Goal: Task Accomplishment & Management: Manage account settings

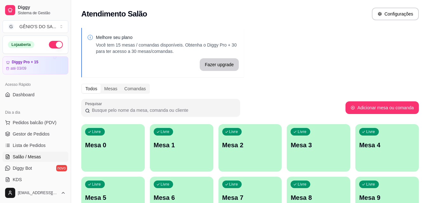
click at [26, 145] on span "Lista de Pedidos" at bounding box center [29, 145] width 33 height 6
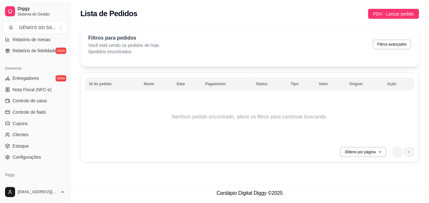
scroll to position [253, 0]
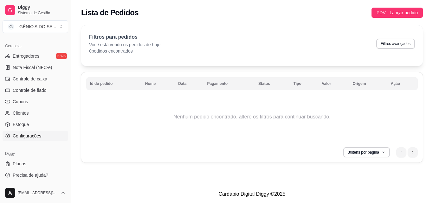
click at [26, 135] on span "Configurações" at bounding box center [27, 136] width 29 height 6
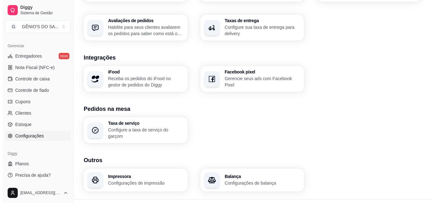
scroll to position [241, 0]
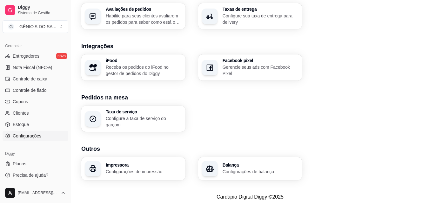
click at [127, 163] on h3 "Impressora" at bounding box center [144, 165] width 76 height 4
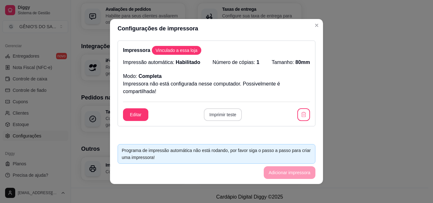
click at [222, 115] on button "Imprimir teste" at bounding box center [223, 115] width 38 height 13
click at [131, 113] on button "Editar" at bounding box center [135, 115] width 25 height 13
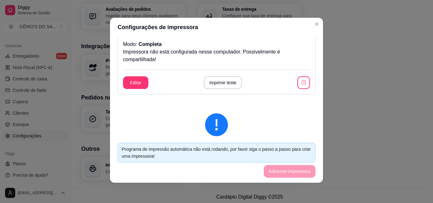
scroll to position [0, 0]
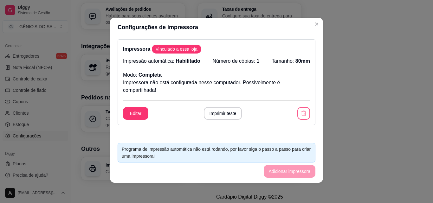
click at [301, 114] on icon "button" at bounding box center [304, 113] width 6 height 6
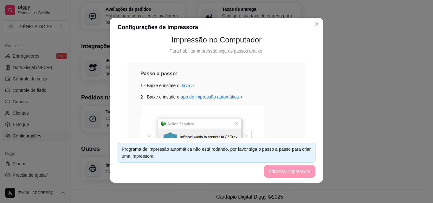
scroll to position [95, 0]
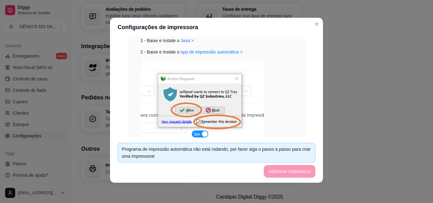
click at [200, 123] on img at bounding box center [203, 101] width 124 height 83
click at [202, 134] on img at bounding box center [203, 101] width 124 height 83
click at [184, 153] on div "Programa de impressão automática não está rodando, por favor siga o passo a pas…" at bounding box center [217, 153] width 190 height 14
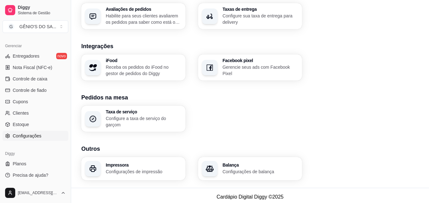
click at [125, 163] on h3 "Impressora" at bounding box center [144, 165] width 76 height 4
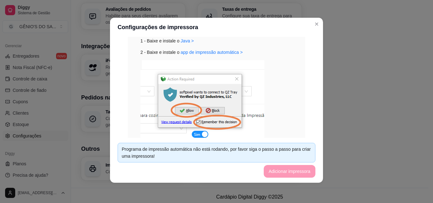
scroll to position [32, 0]
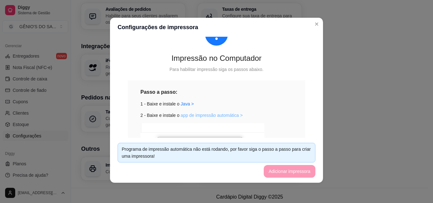
click at [191, 116] on link "app de impressão automática >" at bounding box center [212, 115] width 62 height 5
drag, startPoint x: 190, startPoint y: 116, endPoint x: 185, endPoint y: 93, distance: 24.3
click at [190, 116] on link "app de impressão automática >" at bounding box center [212, 115] width 62 height 5
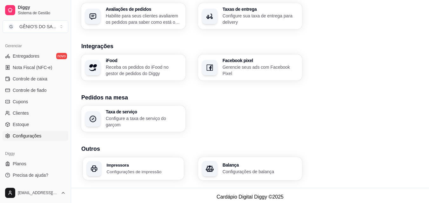
click at [121, 159] on div "Impressora Configurações de impressão" at bounding box center [133, 169] width 101 height 23
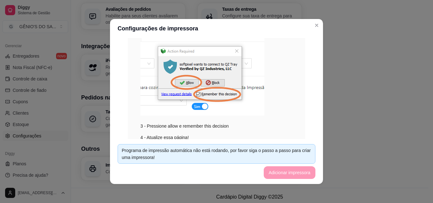
scroll to position [156, 0]
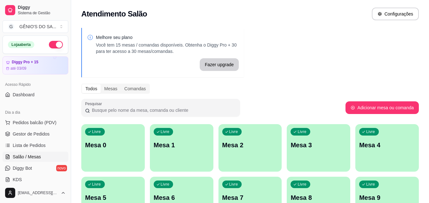
click at [103, 143] on p "Mesa 0" at bounding box center [113, 145] width 56 height 9
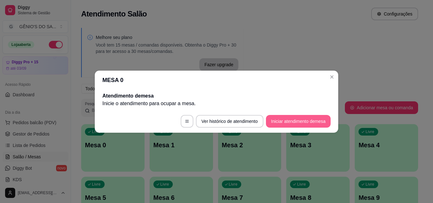
click at [276, 117] on button "Iniciar atendimento de mesa" at bounding box center [298, 121] width 65 height 13
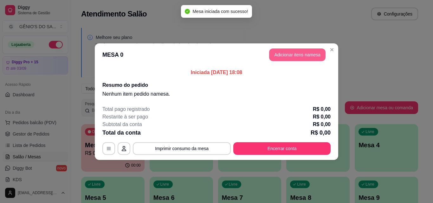
click at [280, 58] on button "Adicionar itens na mesa" at bounding box center [297, 55] width 56 height 13
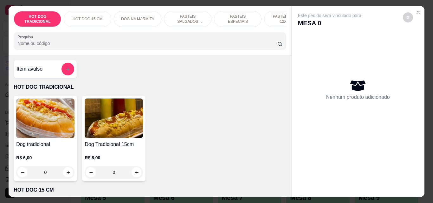
click at [37, 121] on img at bounding box center [45, 119] width 58 height 40
click at [66, 173] on icon "increase-product-quantity" at bounding box center [68, 172] width 5 height 5
type input "1"
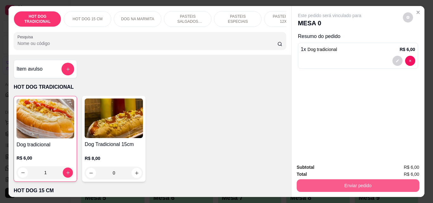
click at [374, 184] on button "Enviar pedido" at bounding box center [358, 186] width 123 height 13
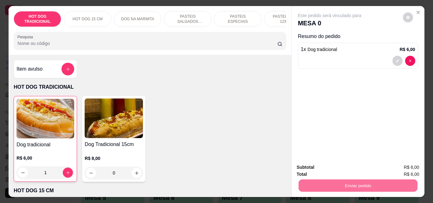
click at [353, 172] on button "Não registrar e enviar pedido" at bounding box center [337, 168] width 66 height 12
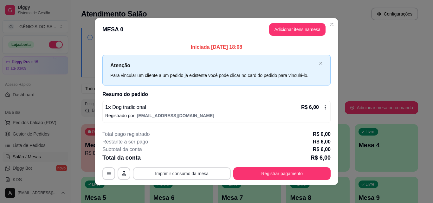
click at [181, 174] on button "Imprimir consumo da mesa" at bounding box center [182, 174] width 98 height 13
click at [197, 174] on button "Imprimir consumo da mesa" at bounding box center [182, 174] width 98 height 13
click at [106, 172] on icon "button" at bounding box center [108, 173] width 5 height 5
click at [319, 63] on icon "close" at bounding box center [321, 64] width 4 height 4
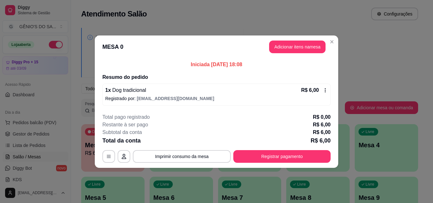
click at [326, 88] on icon at bounding box center [325, 90] width 5 height 5
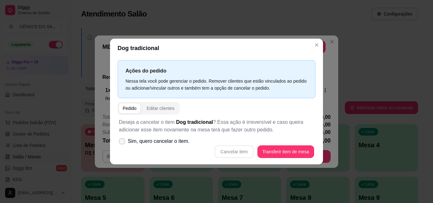
click at [126, 140] on label "Sim, quero cancelar o item." at bounding box center [154, 141] width 76 height 13
click at [123, 142] on input "Sim, quero cancelar o item." at bounding box center [121, 144] width 4 height 4
checkbox input "true"
click at [133, 108] on div "Pedido" at bounding box center [130, 108] width 14 height 6
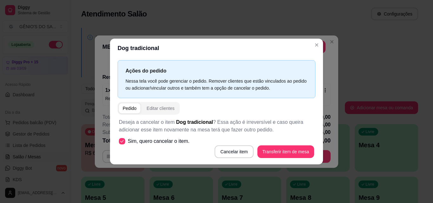
click at [133, 108] on div "Pedido" at bounding box center [130, 108] width 14 height 6
click at [250, 152] on button "Cancelar item" at bounding box center [234, 152] width 39 height 13
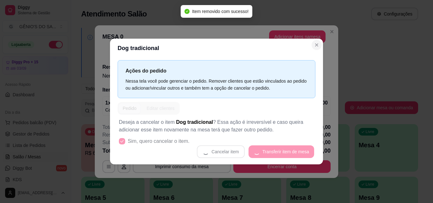
click at [315, 46] on header "MESA 0 Adicionar itens na mesa" at bounding box center [217, 36] width 244 height 23
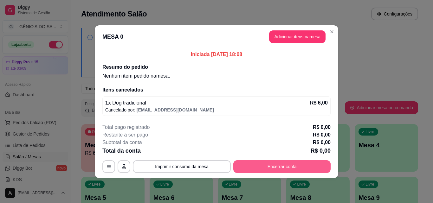
click at [287, 168] on button "Encerrar conta" at bounding box center [282, 167] width 97 height 13
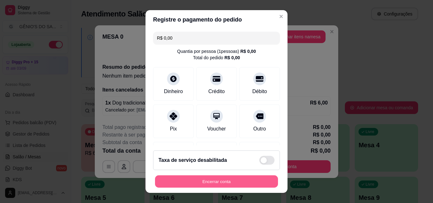
click at [245, 181] on button "Encerrar conta" at bounding box center [216, 182] width 123 height 12
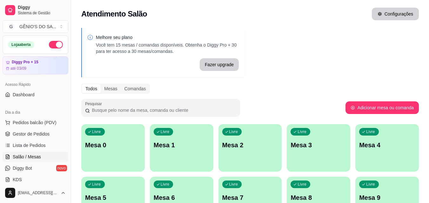
click at [390, 12] on button "Configurações" at bounding box center [395, 14] width 47 height 13
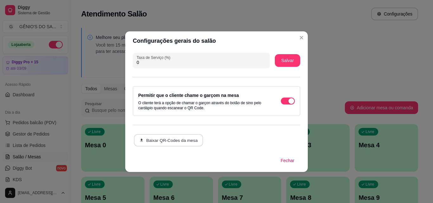
click at [175, 143] on button "Baixar QR-Codes da mesa" at bounding box center [168, 140] width 69 height 12
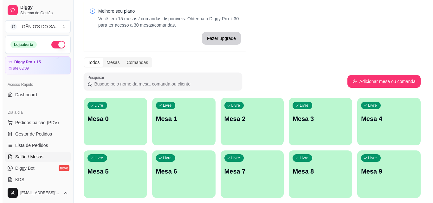
scroll to position [63, 0]
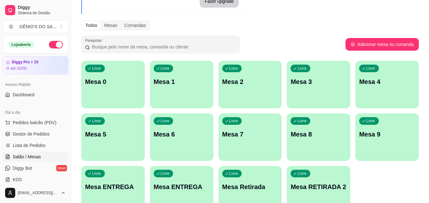
click at [379, 85] on p "Mesa 4" at bounding box center [387, 81] width 56 height 9
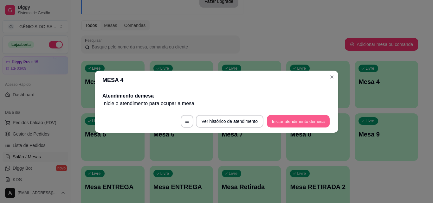
click at [271, 125] on button "Iniciar atendimento de mesa" at bounding box center [298, 121] width 63 height 12
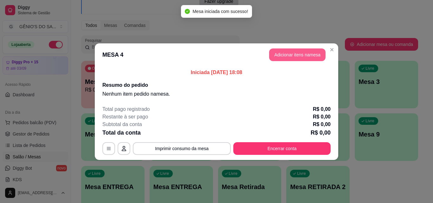
click at [285, 55] on button "Adicionar itens na mesa" at bounding box center [297, 55] width 56 height 13
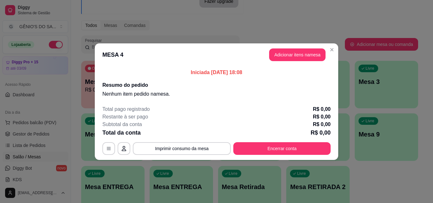
click at [283, 58] on div "Item avulso HOT DOG TRADICIONAL Dog tradicional R$ 6,00 0 Dog Tradicional 15cm …" at bounding box center [150, 126] width 283 height 142
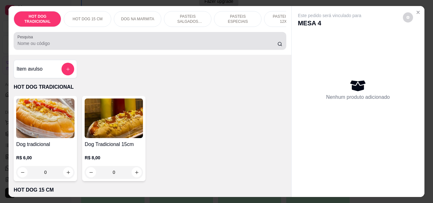
click at [200, 47] on input "Pesquisa" at bounding box center [147, 43] width 260 height 6
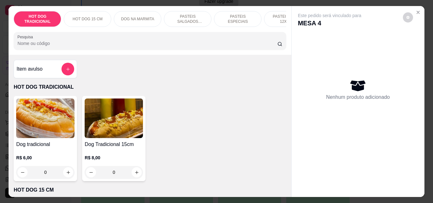
click at [200, 47] on input "Pesquisa" at bounding box center [147, 43] width 260 height 6
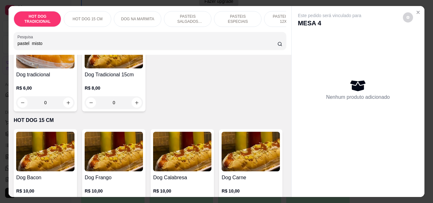
scroll to position [0, 0]
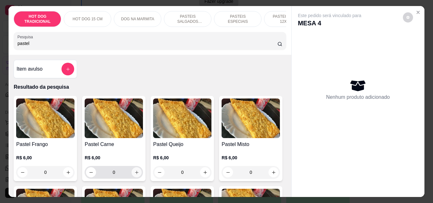
type input "pastel"
click at [135, 174] on icon "increase-product-quantity" at bounding box center [137, 172] width 5 height 5
type input "1"
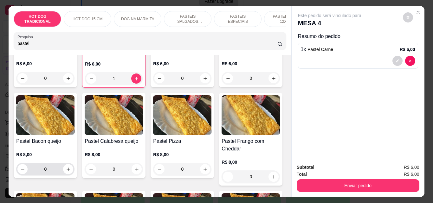
scroll to position [95, 0]
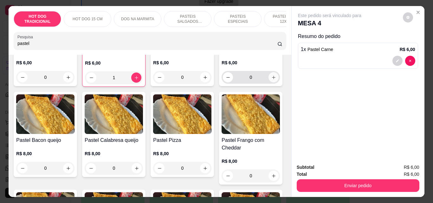
click at [269, 82] on button "increase-product-quantity" at bounding box center [274, 77] width 10 height 10
click at [272, 79] on icon "increase-product-quantity" at bounding box center [273, 77] width 3 height 3
type input "2"
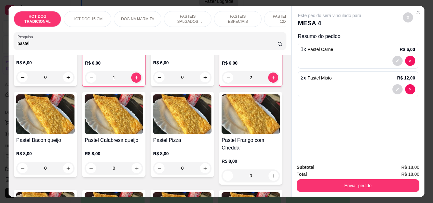
scroll to position [0, 0]
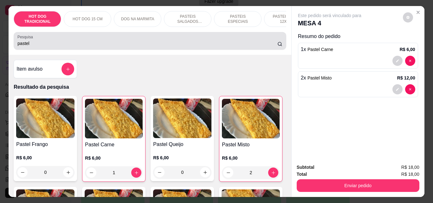
click at [69, 47] on input "pastel" at bounding box center [147, 43] width 260 height 6
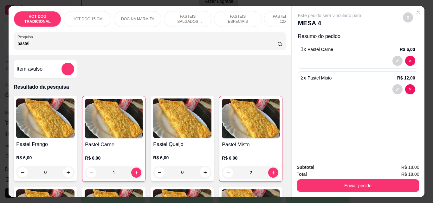
click at [69, 47] on input "pastel" at bounding box center [147, 43] width 260 height 6
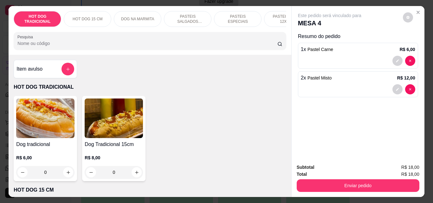
click at [71, 75] on div at bounding box center [68, 69] width 13 height 13
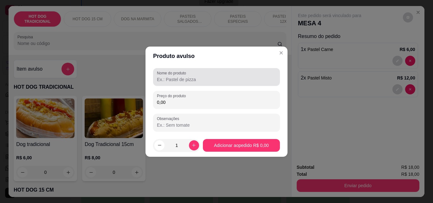
click at [166, 82] on input "Nome do produto" at bounding box center [216, 79] width 119 height 6
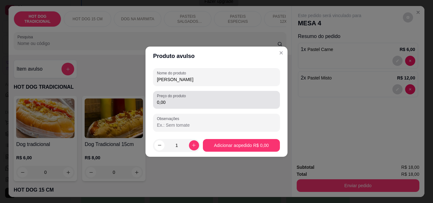
type input "[PERSON_NAME]"
click at [172, 101] on input "0,00" at bounding box center [216, 102] width 119 height 6
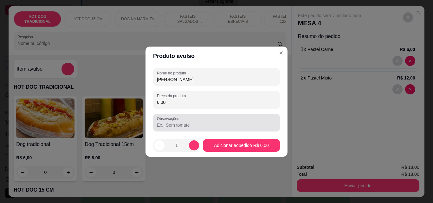
type input "6,00"
click at [181, 120] on div at bounding box center [216, 122] width 119 height 13
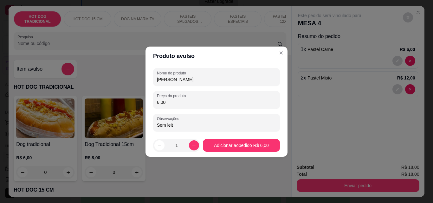
type input "Sem leite"
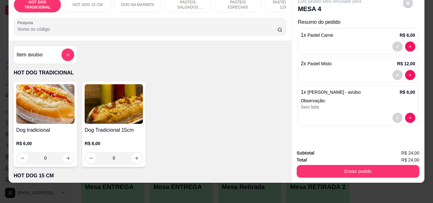
scroll to position [16, 0]
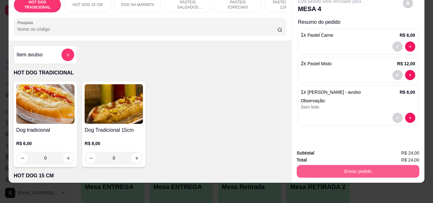
click at [341, 171] on button "Enviar pedido" at bounding box center [358, 171] width 123 height 13
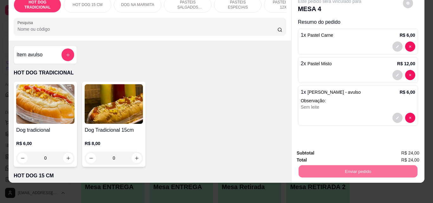
click at [332, 156] on button "Não registrar e enviar pedido" at bounding box center [337, 151] width 66 height 12
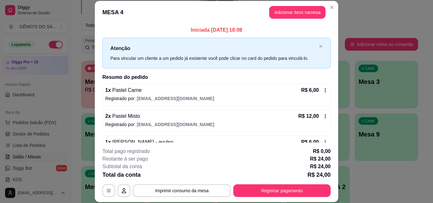
click at [323, 115] on icon at bounding box center [325, 116] width 5 height 5
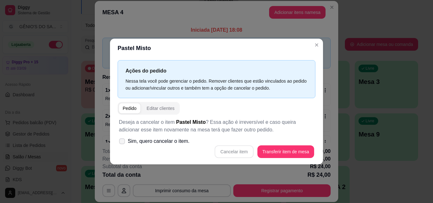
click at [170, 139] on span "Sim, quero cancelar o item." at bounding box center [159, 142] width 62 height 8
click at [123, 142] on input "Sim, quero cancelar o item." at bounding box center [121, 144] width 4 height 4
checkbox input "true"
click at [233, 152] on button "Cancelar item" at bounding box center [234, 152] width 39 height 13
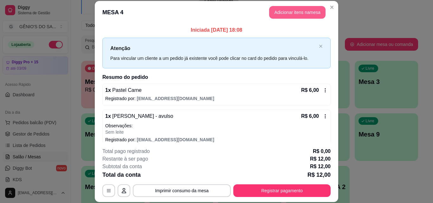
click at [283, 17] on button "Adicionar itens na mesa" at bounding box center [297, 12] width 56 height 13
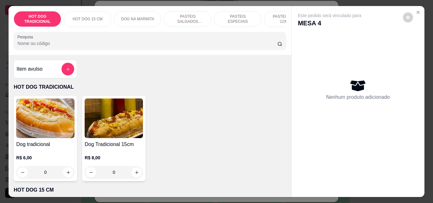
click at [168, 47] on input "Pesquisa" at bounding box center [147, 43] width 260 height 6
type input "m"
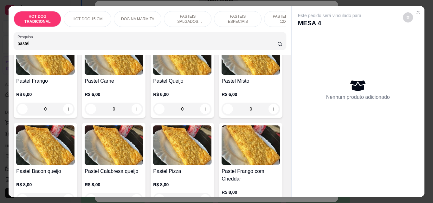
scroll to position [159, 0]
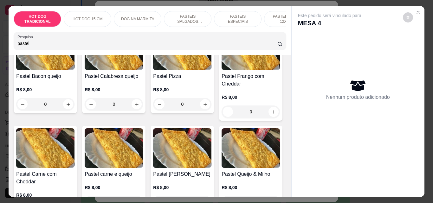
type input "pastel"
click at [272, 16] on icon "increase-product-quantity" at bounding box center [274, 14] width 5 height 5
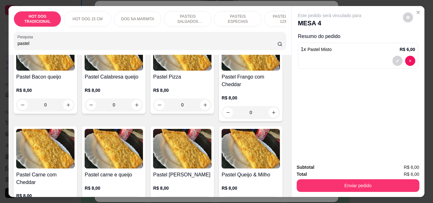
type input "1"
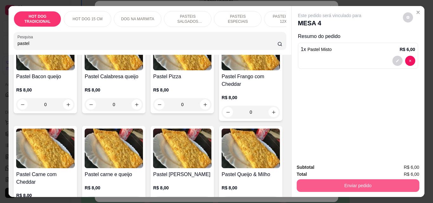
click at [332, 182] on button "Enviar pedido" at bounding box center [358, 186] width 123 height 13
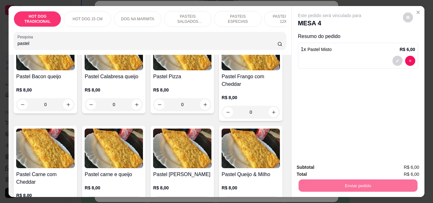
click at [351, 166] on button "Não registrar e enviar pedido" at bounding box center [337, 168] width 66 height 12
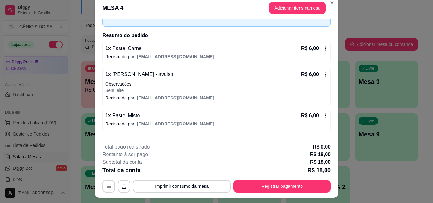
scroll to position [0, 0]
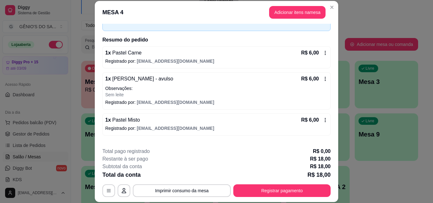
click at [319, 76] on div "R$ 6,00" at bounding box center [314, 79] width 27 height 8
click at [284, 19] on header "MESA 4 Adicionar itens na mesa" at bounding box center [217, 12] width 244 height 23
click at [298, 14] on button "Adicionar itens na mesa" at bounding box center [297, 12] width 56 height 13
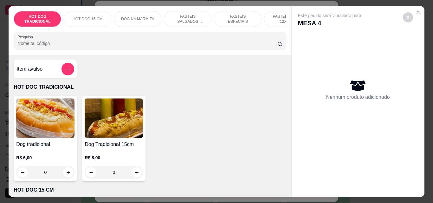
click at [118, 50] on div "Pesquisa" at bounding box center [150, 41] width 273 height 18
click at [68, 75] on button "add-separate-item" at bounding box center [68, 69] width 13 height 13
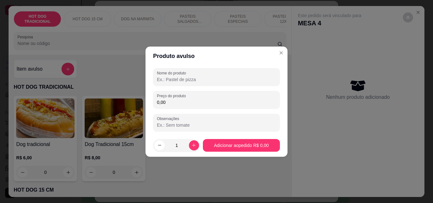
click at [168, 89] on div "Nome do produto Preço do produto 0,00 Observações" at bounding box center [216, 99] width 127 height 63
drag, startPoint x: 175, startPoint y: 86, endPoint x: 177, endPoint y: 82, distance: 4.5
click at [176, 85] on div "Nome do produto Preço do produto 0,00 Observações" at bounding box center [216, 99] width 127 height 63
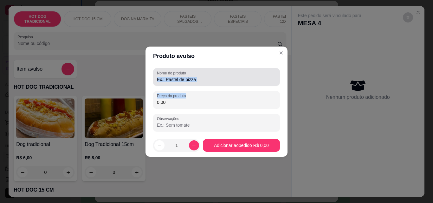
click at [177, 81] on input "Nome do produto" at bounding box center [216, 79] width 119 height 6
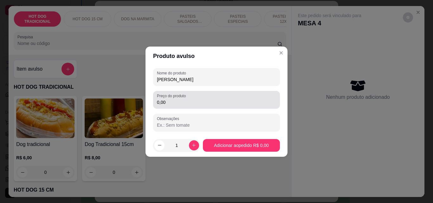
type input "[PERSON_NAME]"
click at [177, 105] on input "0,00" at bounding box center [216, 102] width 119 height 6
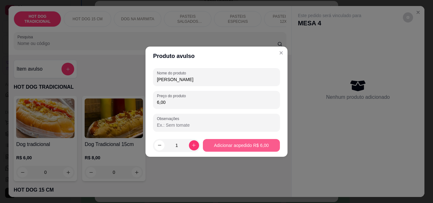
type input "6,00"
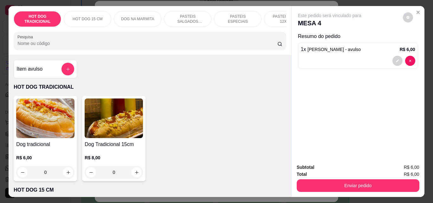
click at [319, 178] on div "Enviar pedido" at bounding box center [358, 185] width 123 height 14
click at [320, 178] on div "Enviar pedido" at bounding box center [358, 185] width 123 height 14
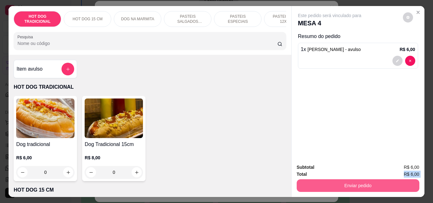
click at [321, 180] on button "Enviar pedido" at bounding box center [358, 186] width 123 height 13
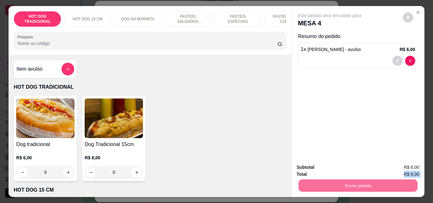
click at [355, 169] on button "Não registrar e enviar pedido" at bounding box center [337, 168] width 66 height 12
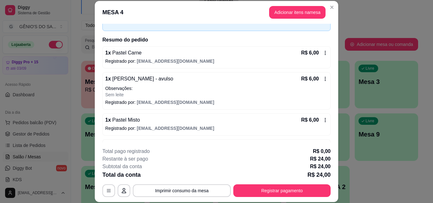
click at [324, 111] on div "Iniciada [DATE] 18:08 Atenção Para vincular um cliente a um pedido já existente…" at bounding box center [217, 83] width 244 height 119
click at [288, 14] on button "Adicionar itens na mesa" at bounding box center [297, 12] width 56 height 13
click at [288, 14] on div "HOT DOG TRADICIONAL HOT DOG 15 CM DOG NA MARMITA PASTEIS SALGADOS 12X20cm PASTE…" at bounding box center [150, 30] width 283 height 49
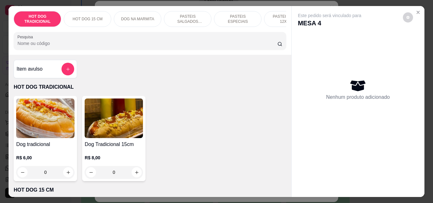
click at [62, 67] on div at bounding box center [68, 69] width 13 height 13
click at [68, 71] on icon "add-separate-item" at bounding box center [68, 69] width 5 height 5
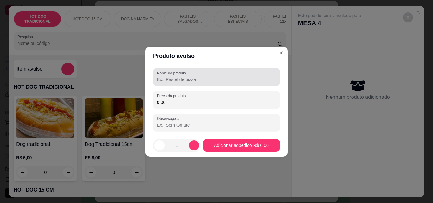
click at [208, 84] on div "Nome do produto" at bounding box center [216, 77] width 127 height 18
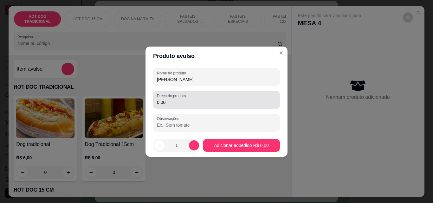
type input "[PERSON_NAME]"
click at [170, 104] on input "0,00" at bounding box center [216, 102] width 119 height 6
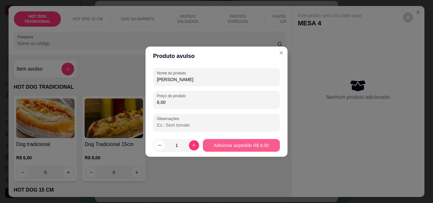
type input "6,00"
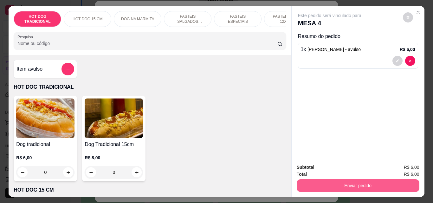
click at [340, 182] on button "Enviar pedido" at bounding box center [358, 186] width 123 height 13
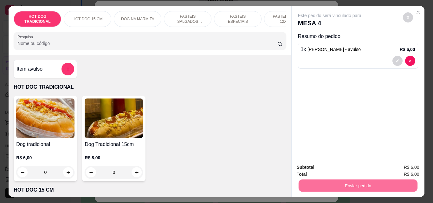
click at [345, 168] on button "Não registrar e enviar pedido" at bounding box center [337, 168] width 66 height 12
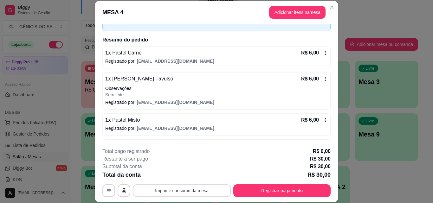
click at [189, 193] on button "Imprimir consumo da mesa" at bounding box center [182, 191] width 98 height 13
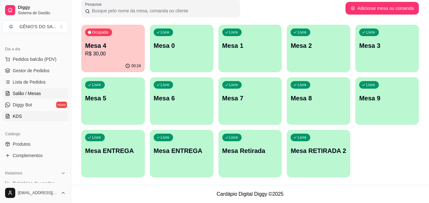
scroll to position [222, 0]
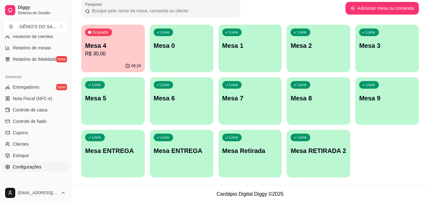
click at [29, 168] on span "Configurações" at bounding box center [27, 167] width 29 height 6
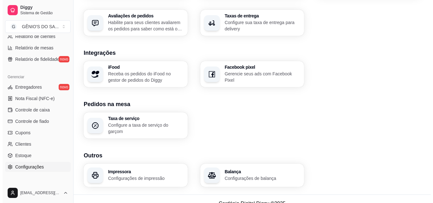
scroll to position [241, 0]
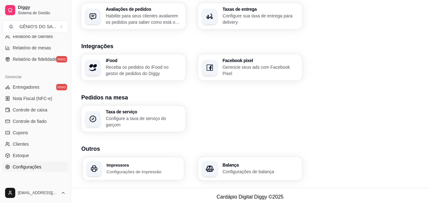
click at [109, 169] on p "Configurações de impressão" at bounding box center [143, 172] width 73 height 6
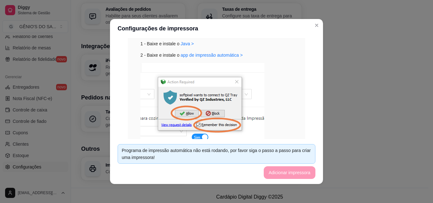
scroll to position [95, 0]
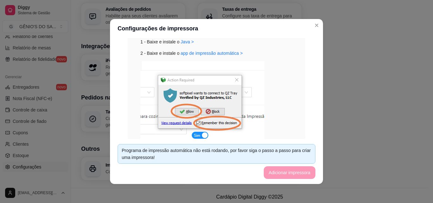
click at [235, 81] on img at bounding box center [203, 102] width 124 height 83
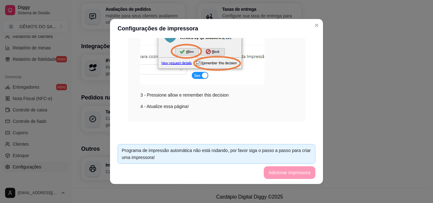
scroll to position [156, 0]
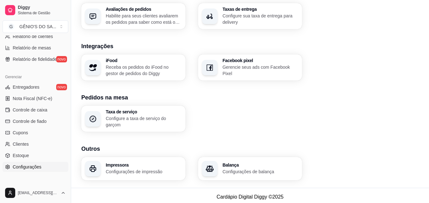
click at [144, 164] on h3 "Impressora" at bounding box center [144, 165] width 76 height 4
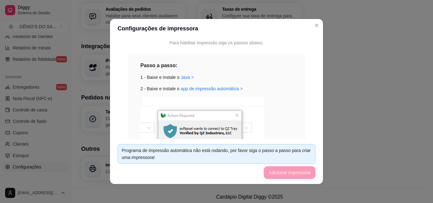
scroll to position [63, 0]
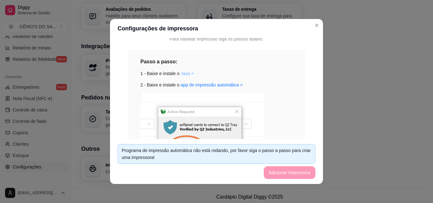
click at [181, 74] on link "Java >" at bounding box center [187, 73] width 13 height 5
click at [210, 86] on link "app de impressão automática >" at bounding box center [212, 84] width 62 height 5
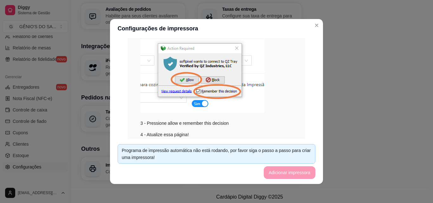
click at [249, 141] on footer "Programa de impressão automática não está rodando, por favor siga o passo a pas…" at bounding box center [216, 161] width 213 height 45
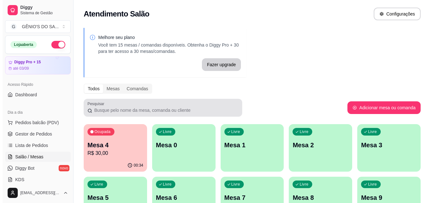
scroll to position [31, 0]
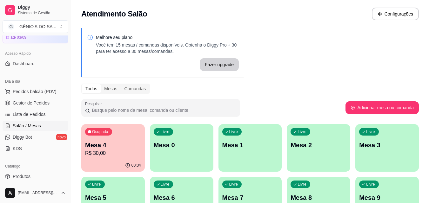
click at [105, 144] on p "Mesa 4" at bounding box center [113, 145] width 56 height 9
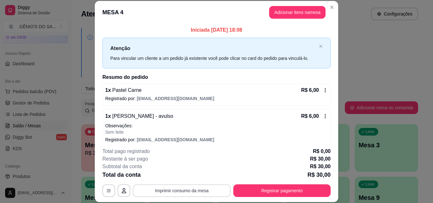
click at [168, 193] on button "Imprimir consumo da mesa" at bounding box center [182, 191] width 98 height 13
click at [323, 116] on icon at bounding box center [325, 116] width 5 height 5
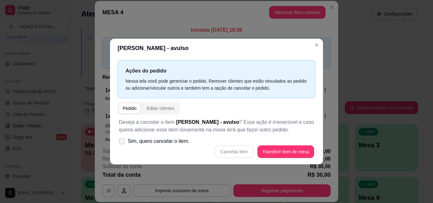
click at [126, 143] on label "Sim, quero cancelar o item." at bounding box center [154, 141] width 76 height 13
click at [123, 143] on input "Sim, quero cancelar o item." at bounding box center [121, 144] width 4 height 4
checkbox input "true"
click at [246, 149] on button "Cancelar item" at bounding box center [234, 152] width 39 height 13
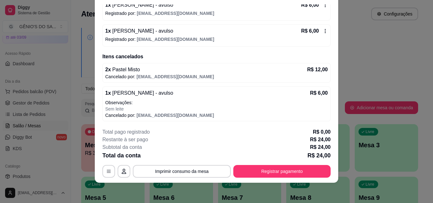
scroll to position [119, 0]
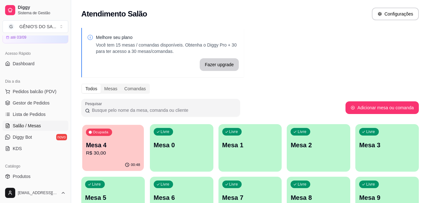
click at [103, 152] on p "R$ 30,00" at bounding box center [113, 153] width 54 height 7
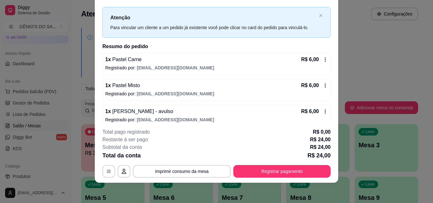
scroll to position [0, 0]
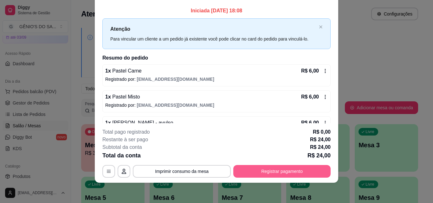
click at [304, 174] on button "Registrar pagamento" at bounding box center [282, 171] width 97 height 13
click at [279, 169] on button "Registrar pagamento" at bounding box center [282, 171] width 95 height 12
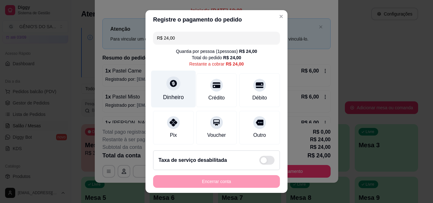
click at [167, 89] on div at bounding box center [174, 83] width 14 height 14
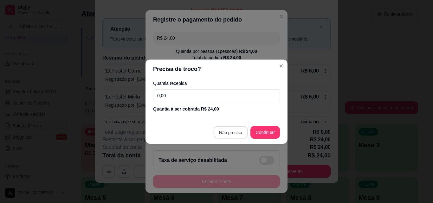
click at [222, 132] on div "Voucher" at bounding box center [216, 128] width 41 height 34
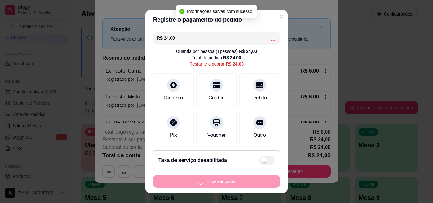
type input "R$ 0,00"
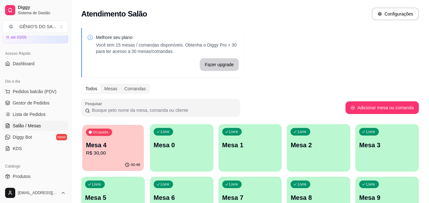
click at [114, 163] on div "00:48" at bounding box center [113, 165] width 62 height 12
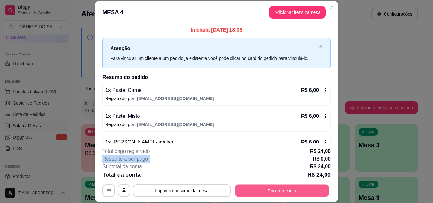
click at [268, 191] on button "Encerrar conta" at bounding box center [282, 191] width 95 height 12
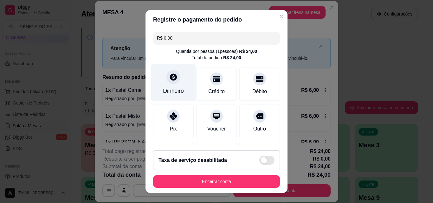
click at [171, 87] on div "Dinheiro" at bounding box center [173, 82] width 45 height 37
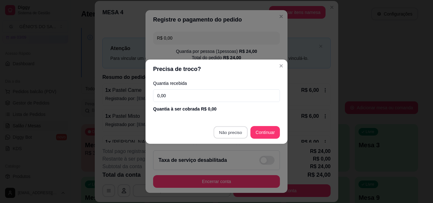
click at [224, 130] on div "Voucher" at bounding box center [216, 122] width 41 height 34
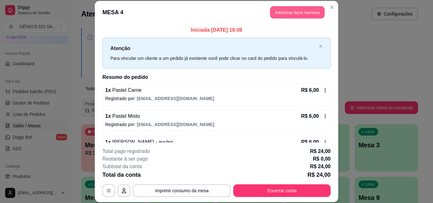
click at [276, 16] on button "Adicionar itens na mesa" at bounding box center [297, 12] width 55 height 12
click at [316, 44] on div "Nenhum produto adicionado" at bounding box center [358, 90] width 120 height 124
